Goal: Contribute content: Contribute content

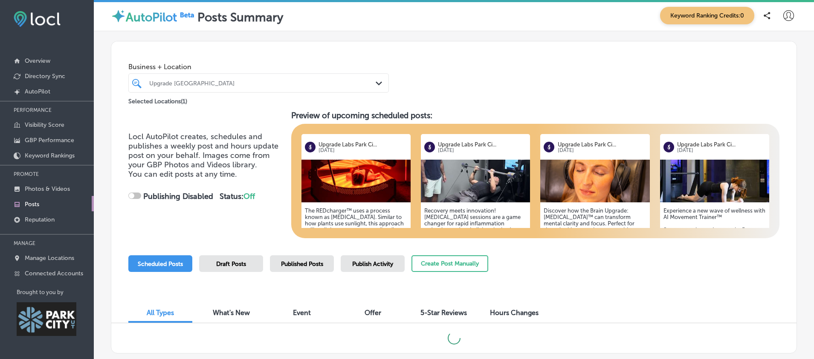
scroll to position [214, 0]
checkbox input "true"
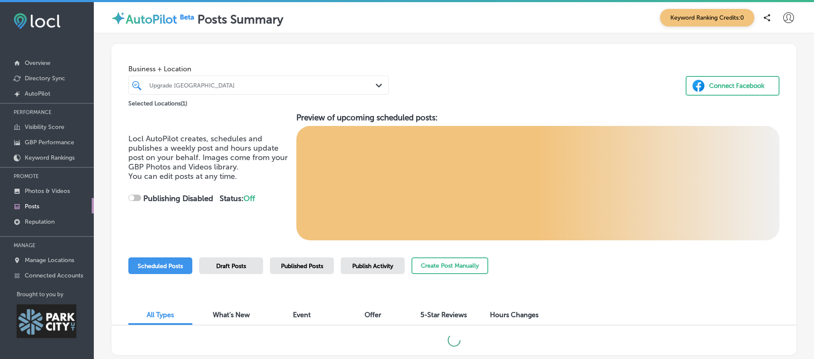
scroll to position [2, 0]
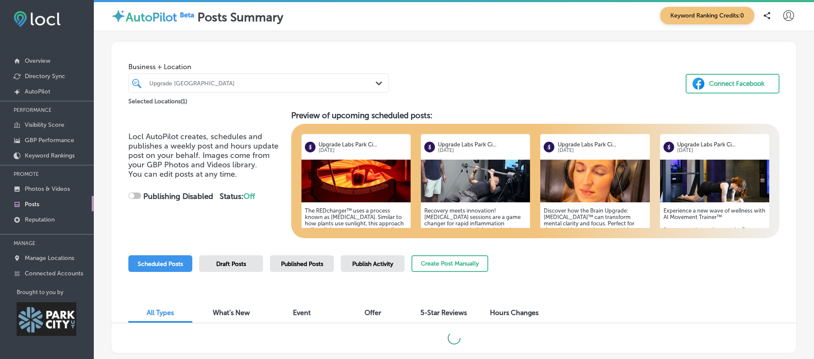
checkbox input "true"
click at [46, 185] on p "Photos & Videos" at bounding box center [47, 188] width 45 height 7
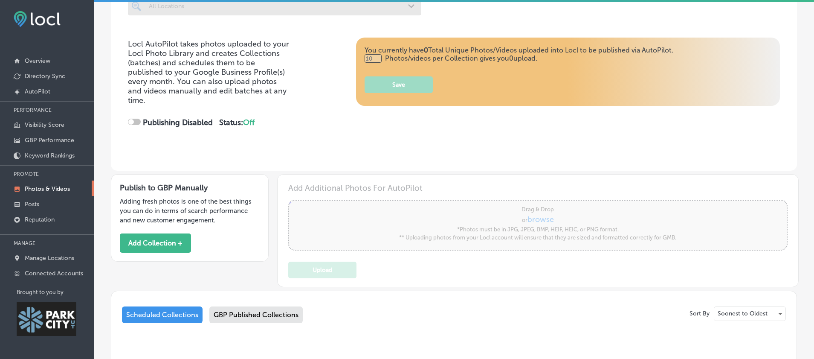
scroll to position [73, 0]
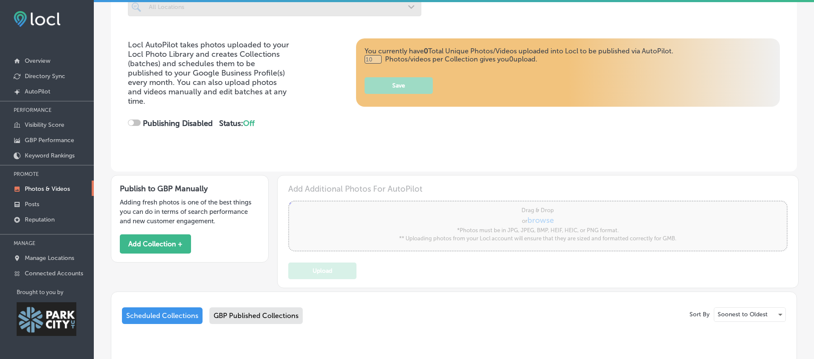
type input "0"
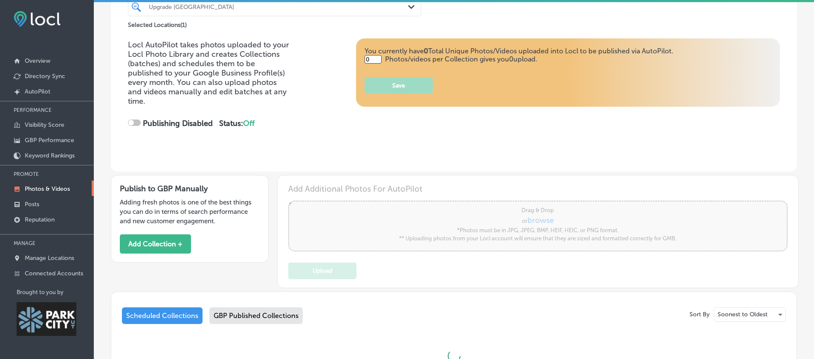
checkbox input "true"
type input "5"
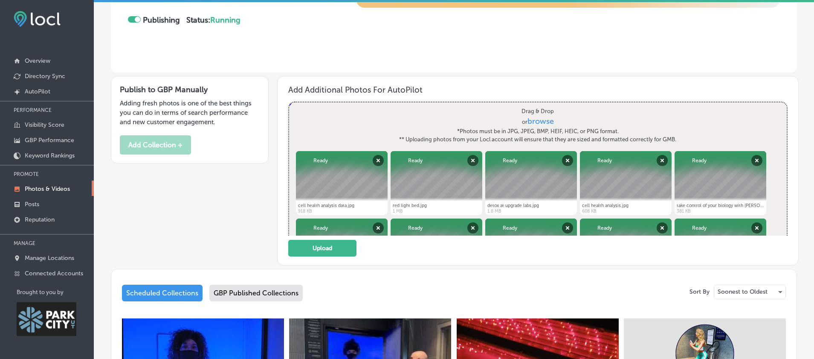
scroll to position [352, 0]
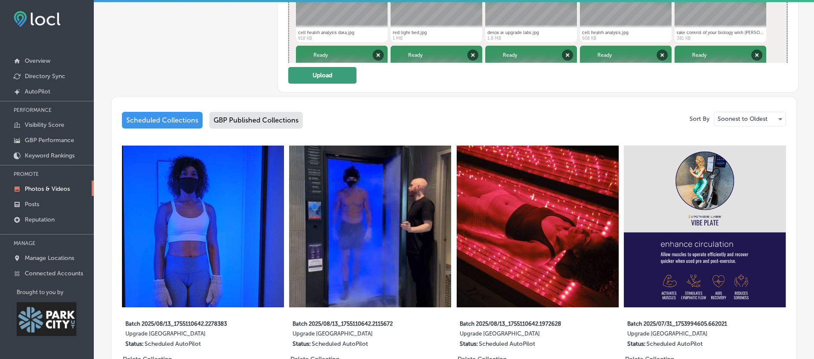
click at [331, 84] on button "Upload" at bounding box center [322, 75] width 68 height 17
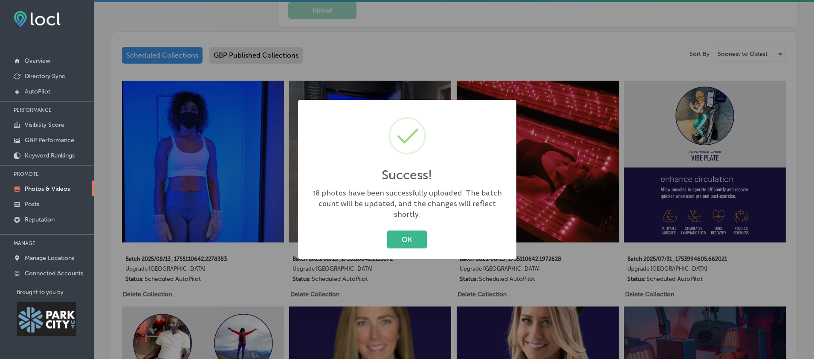
scroll to position [0, 0]
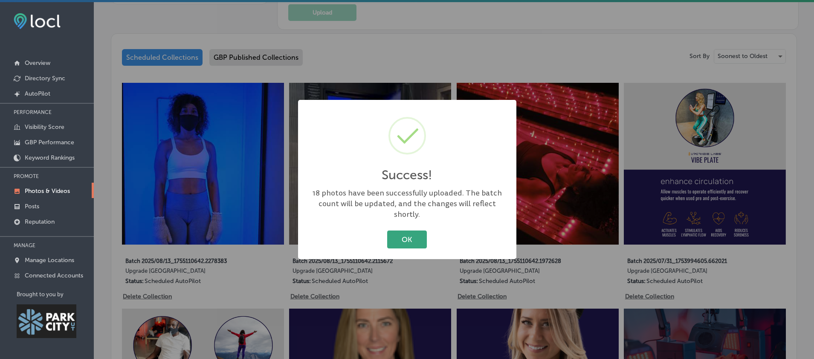
click at [408, 238] on button "OK" at bounding box center [407, 238] width 40 height 17
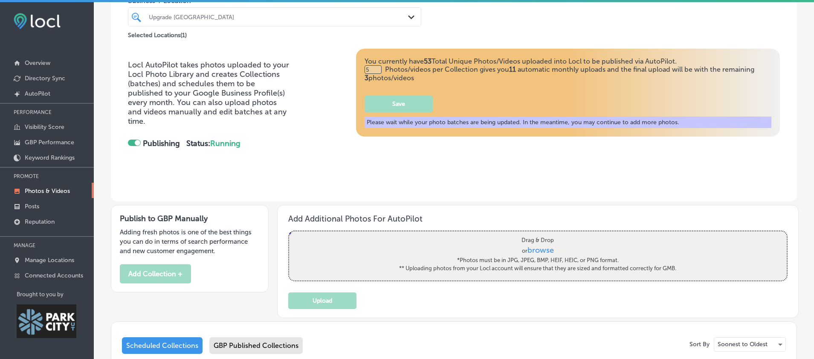
scroll to position [62, 0]
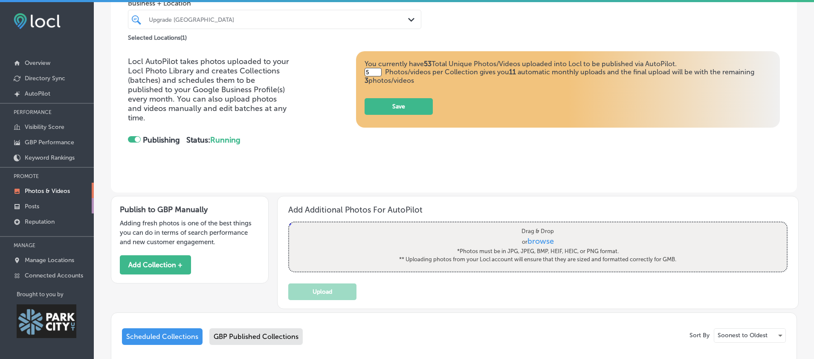
click at [40, 200] on link "Posts" at bounding box center [47, 205] width 94 height 15
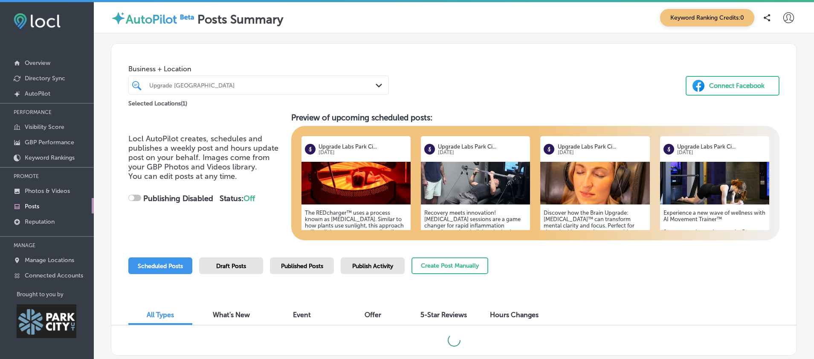
click at [137, 201] on div at bounding box center [134, 197] width 13 height 6
checkbox input "true"
click at [168, 219] on div "Locl AutoPilot creates, schedules and publishes a weekly post and hours update …" at bounding box center [206, 176] width 156 height 85
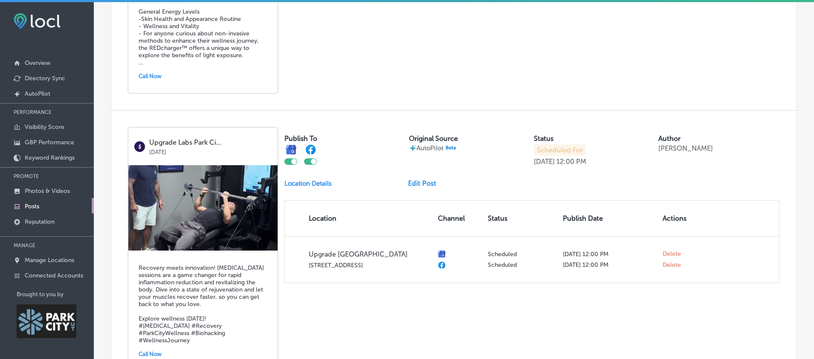
scroll to position [608, 0]
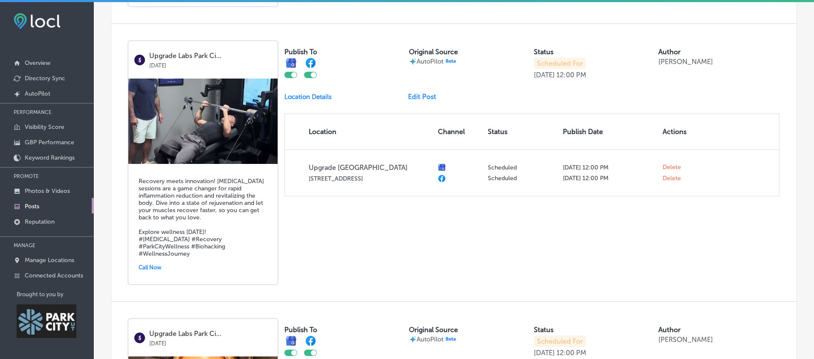
click at [420, 101] on link "Edit Post" at bounding box center [425, 97] width 35 height 8
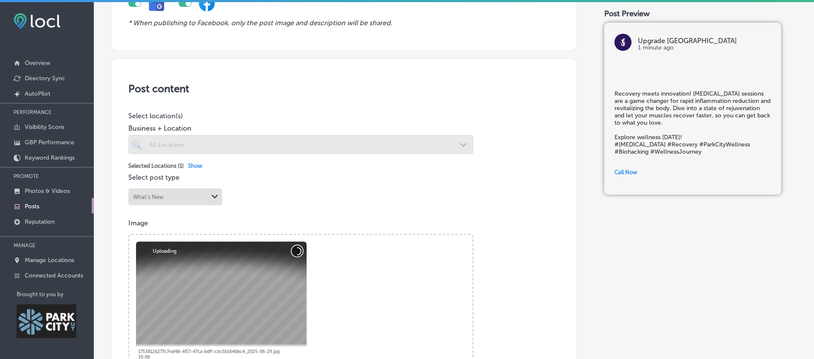
scroll to position [243, 0]
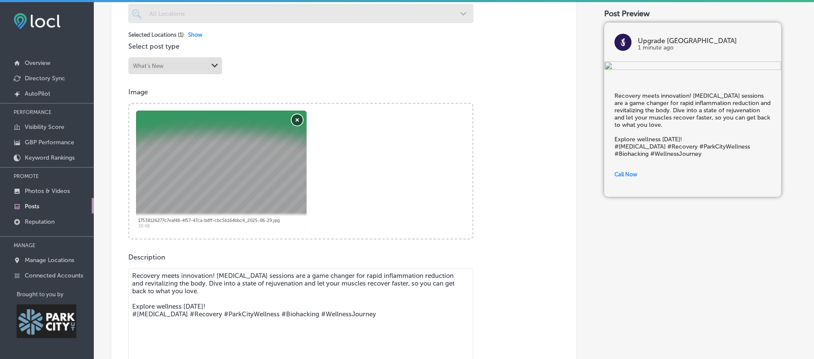
click at [296, 123] on button "Remove" at bounding box center [297, 119] width 11 height 11
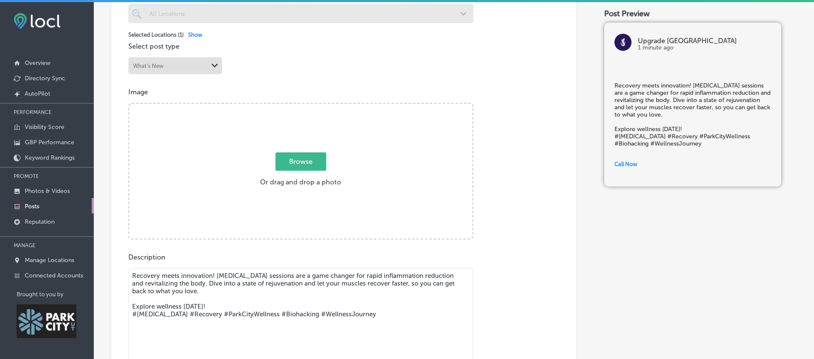
click at [296, 166] on span "Browse" at bounding box center [301, 161] width 51 height 18
click at [296, 106] on input "Browse Or drag and drop a photo" at bounding box center [300, 105] width 343 height 3
type input "C:\fakepath\cryo august.jpg"
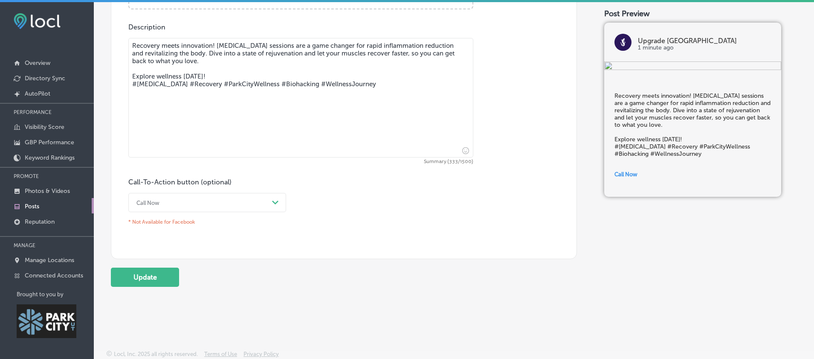
scroll to position [473, 0]
click at [265, 205] on div "Call Now" at bounding box center [200, 202] width 136 height 13
click at [406, 229] on div "Call-To-Action button (optional) Call Now Path Created with Sketch. * Not Avail…" at bounding box center [343, 203] width 431 height 50
click at [137, 282] on button "Update" at bounding box center [145, 277] width 68 height 19
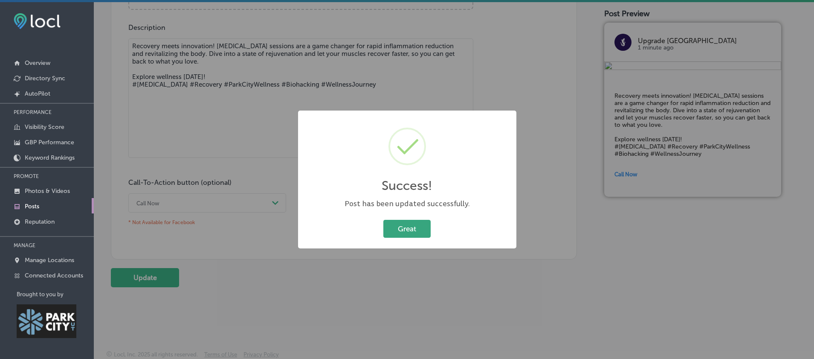
click at [394, 232] on button "Great" at bounding box center [406, 228] width 47 height 17
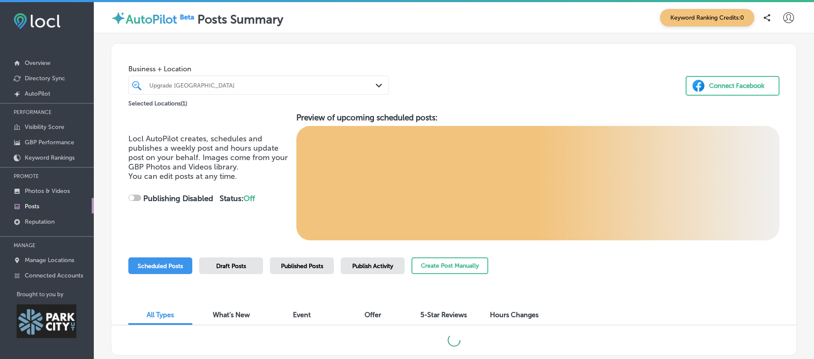
scroll to position [63, 0]
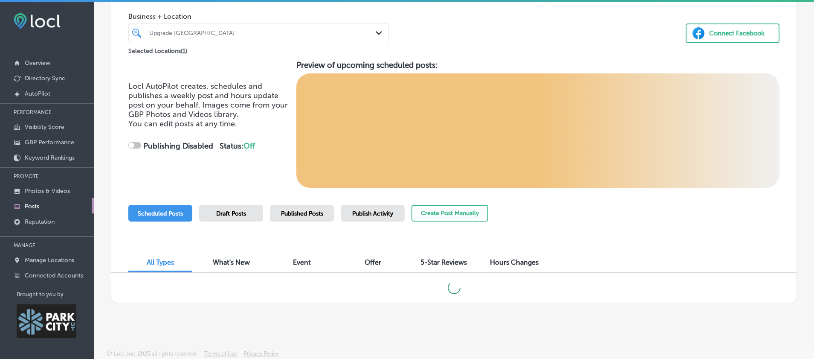
checkbox input "true"
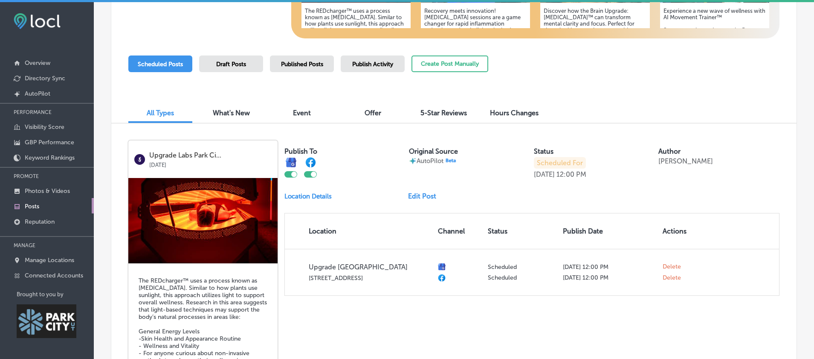
scroll to position [141, 0]
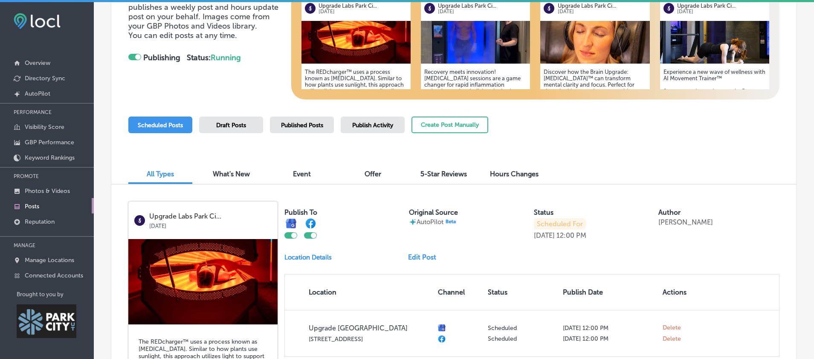
click at [238, 177] on span "What's New" at bounding box center [231, 174] width 37 height 8
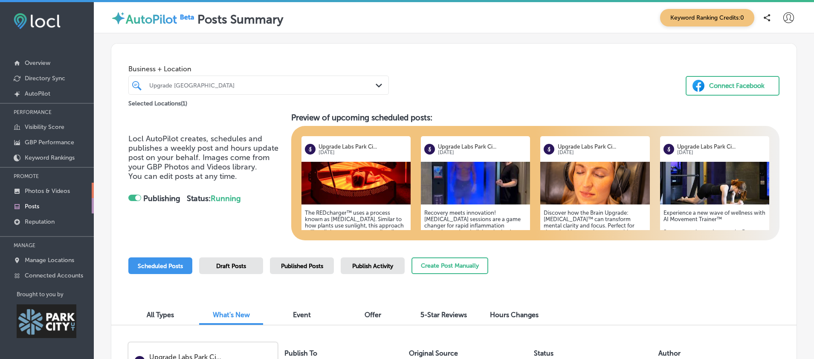
click at [55, 189] on p "Photos & Videos" at bounding box center [47, 190] width 45 height 7
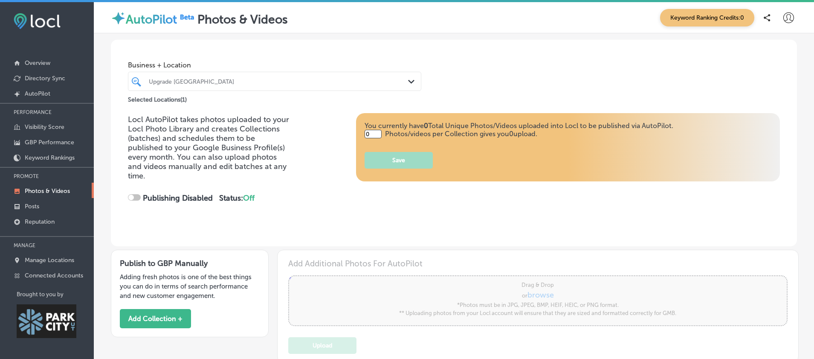
type input "5"
checkbox input "true"
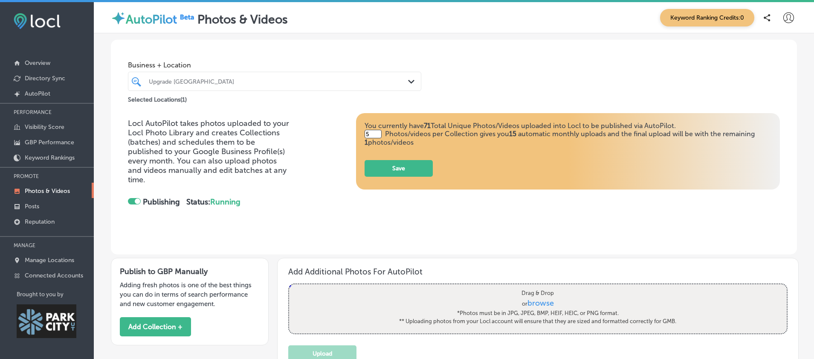
click at [331, 222] on div "Locl AutoPilot takes photos uploaded to your Locl Photo Library and creates Col…" at bounding box center [454, 171] width 652 height 116
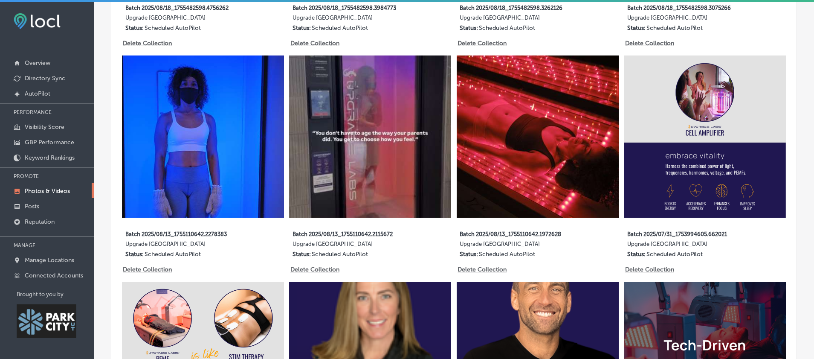
scroll to position [599, 0]
